Goal: Find specific fact: Find specific fact

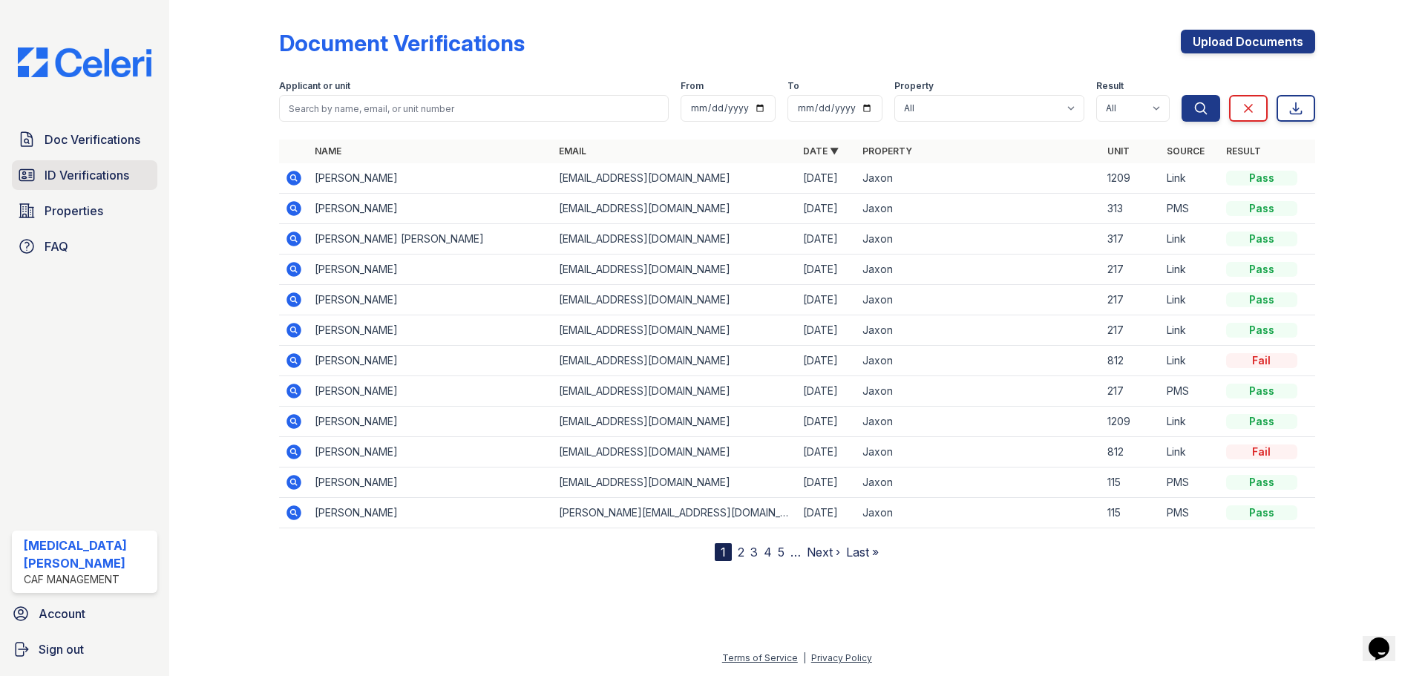
drag, startPoint x: 96, startPoint y: 172, endPoint x: 97, endPoint y: 189, distance: 16.3
click at [96, 172] on span "ID Verifications" at bounding box center [87, 175] width 85 height 18
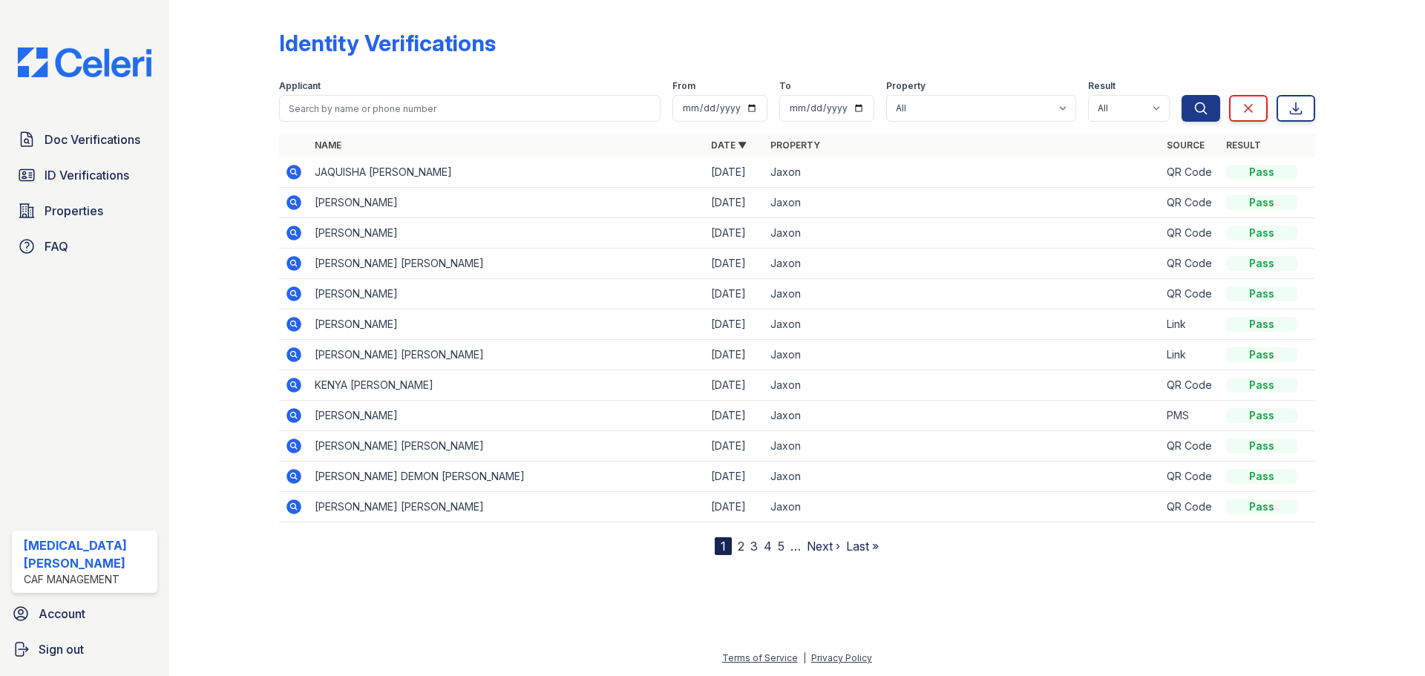
click at [292, 176] on icon at bounding box center [294, 172] width 15 height 15
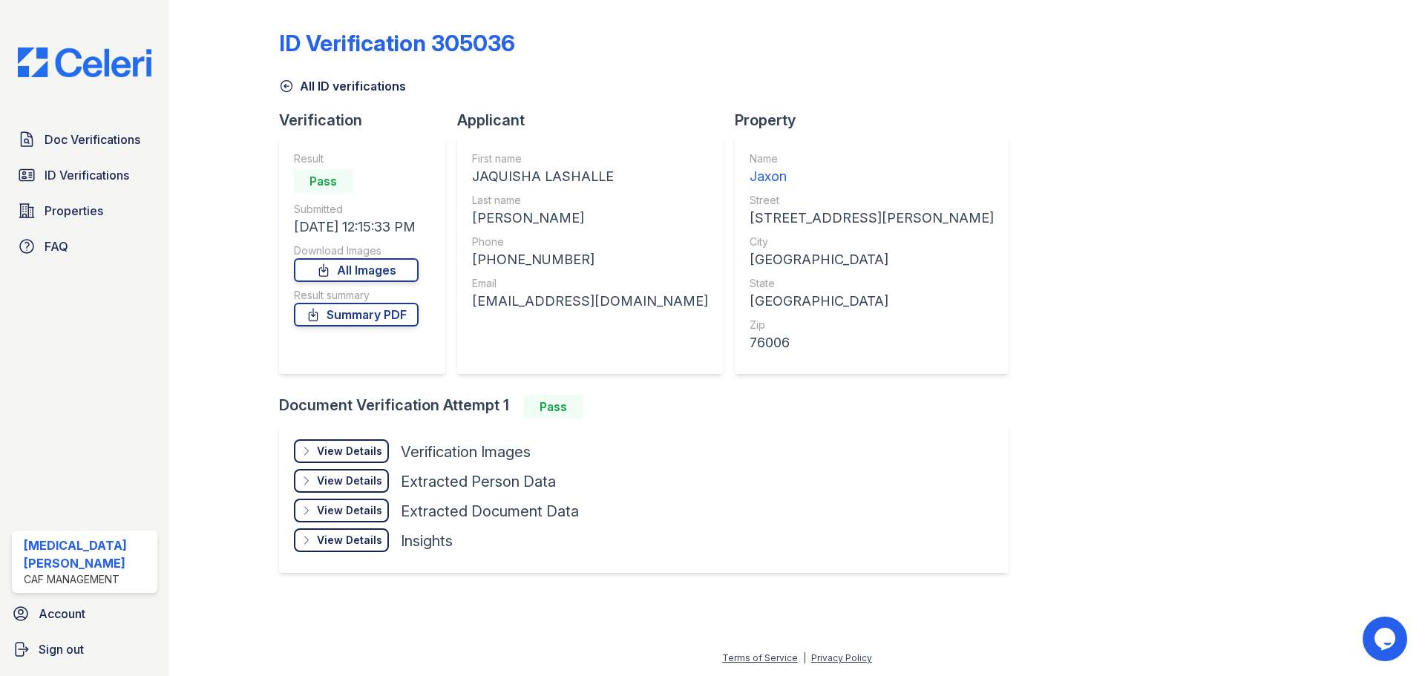
click at [504, 174] on div "JAQUISHA LASHALLE" at bounding box center [590, 176] width 236 height 21
copy div "JAQUISHA"
click at [491, 221] on div "SIMS" at bounding box center [590, 218] width 236 height 21
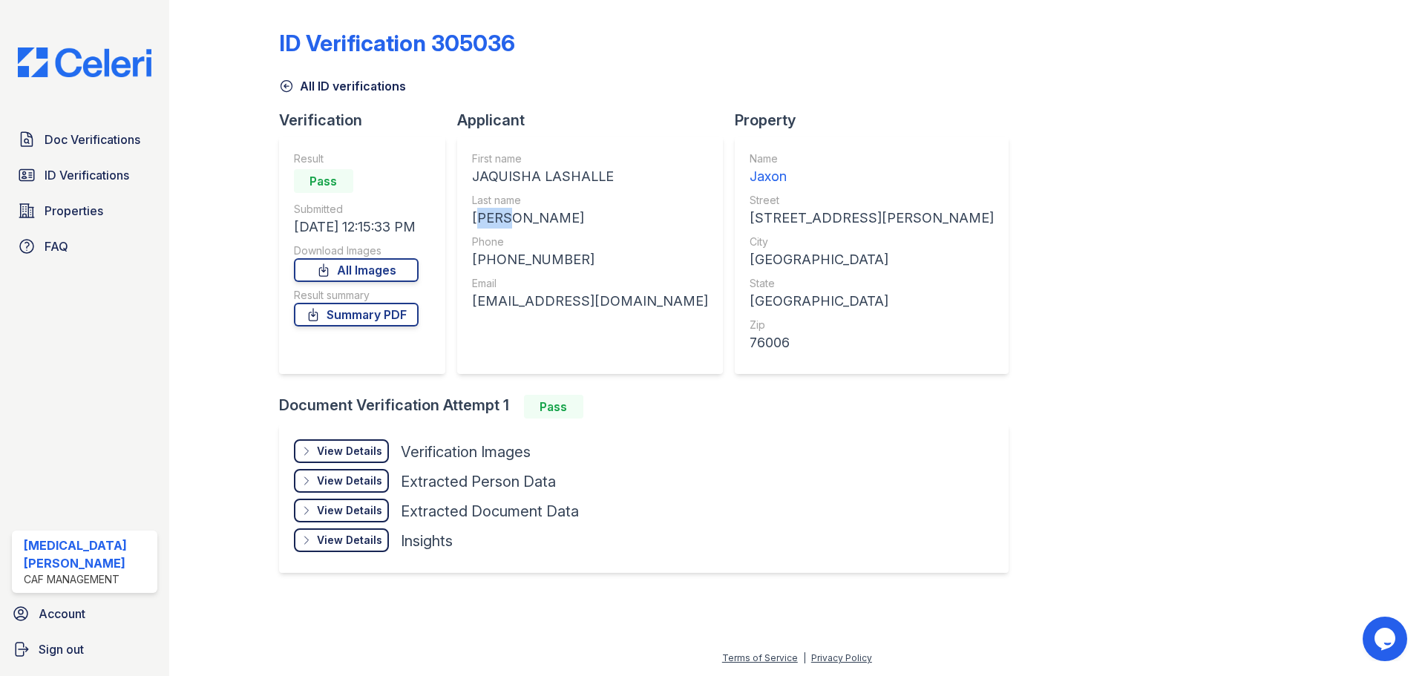
copy div "SIMS"
click at [531, 253] on div "+18179393178" at bounding box center [590, 259] width 236 height 21
copy div "18179393178"
click at [544, 298] on div "jaiden_benson@yahoo.com" at bounding box center [590, 301] width 236 height 21
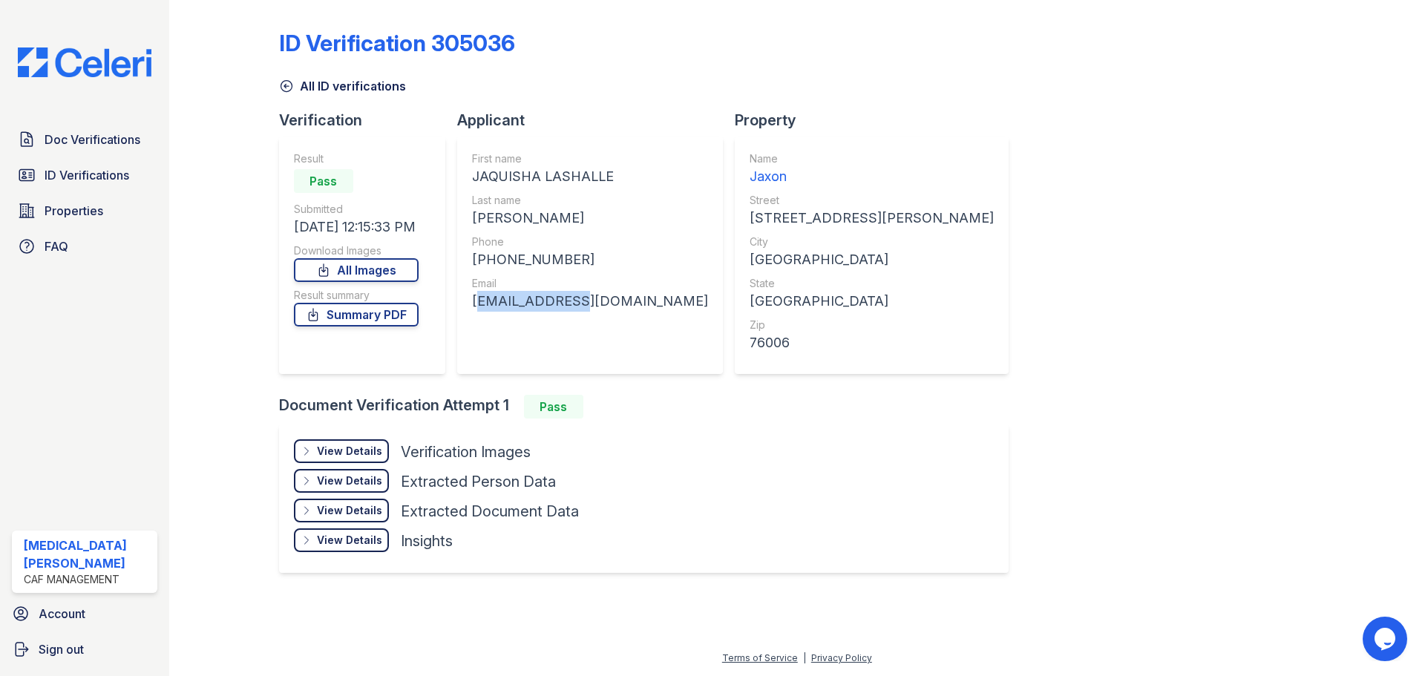
click at [542, 298] on div "jaiden_benson@yahoo.com" at bounding box center [590, 301] width 236 height 21
click at [544, 304] on div "jaiden_benson@yahoo.com" at bounding box center [590, 301] width 236 height 21
click at [546, 304] on div "jaiden_benson@yahoo.com" at bounding box center [590, 301] width 236 height 21
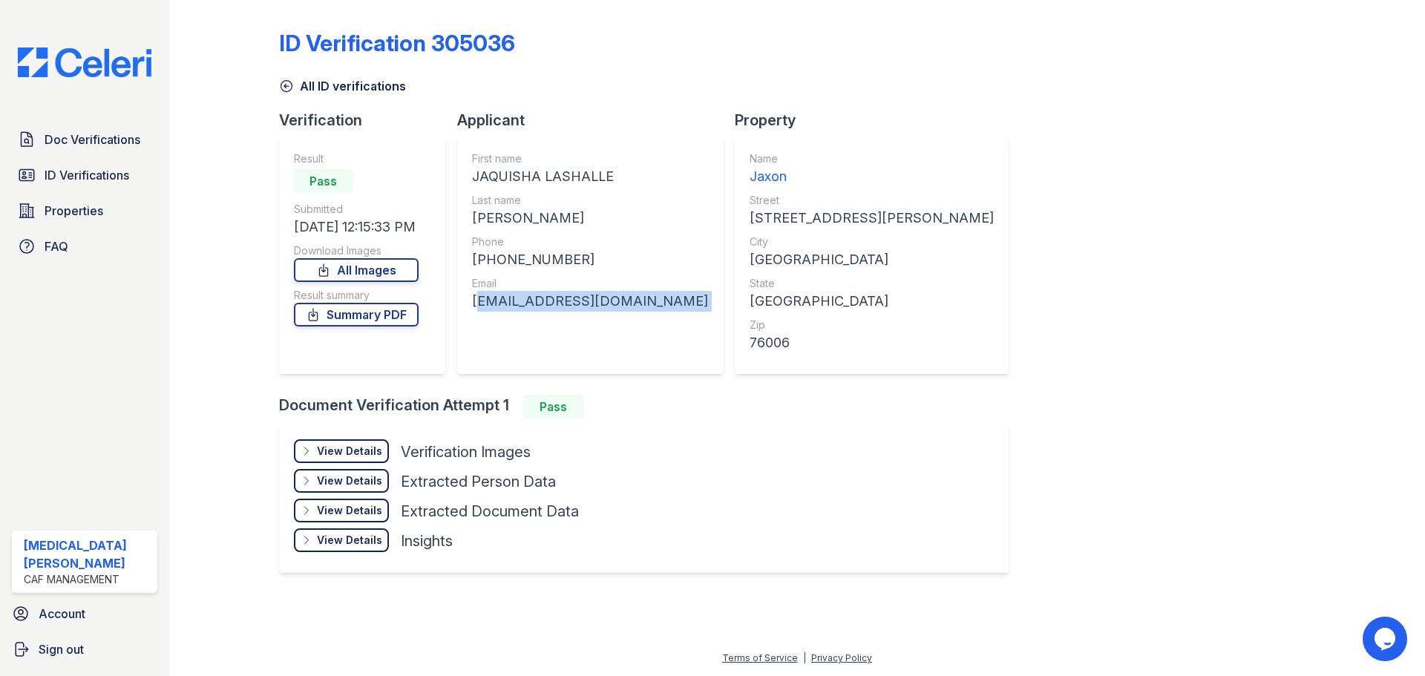
copy div "jaiden_benson@yahoo.com"
